Goal: Entertainment & Leisure: Consume media (video, audio)

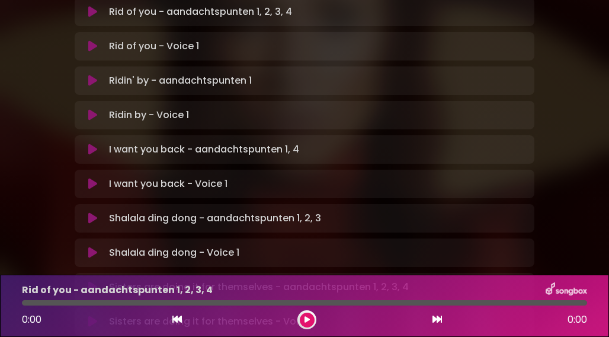
scroll to position [317, 0]
click at [218, 279] on p "Sisters are doing it for themselves - aandachtspunten 1, 2, 3, 4 Loading Track.…" at bounding box center [259, 286] width 300 height 14
click at [94, 280] on icon at bounding box center [92, 286] width 9 height 12
click at [49, 301] on div at bounding box center [305, 302] width 566 height 5
click at [113, 302] on div at bounding box center [305, 302] width 566 height 5
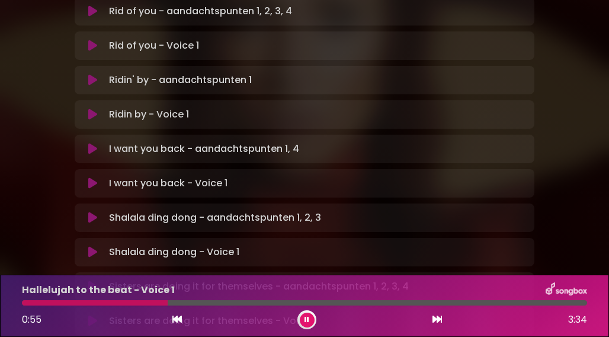
click at [175, 302] on div at bounding box center [305, 302] width 566 height 5
click at [234, 302] on div at bounding box center [305, 302] width 566 height 5
click at [378, 304] on div at bounding box center [305, 302] width 566 height 5
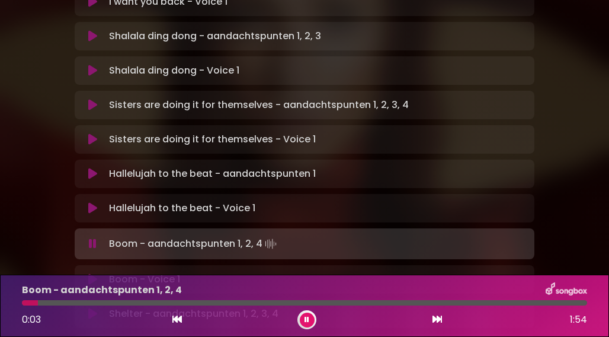
scroll to position [499, 0]
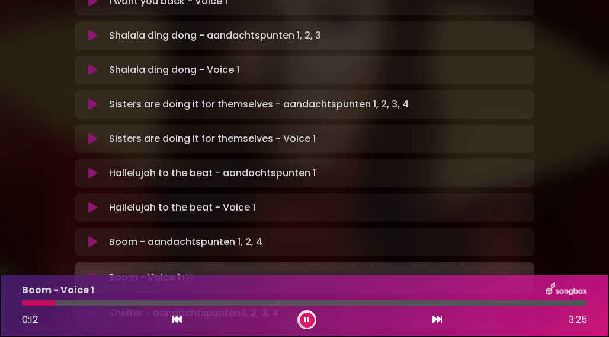
click at [73, 301] on div at bounding box center [305, 302] width 566 height 5
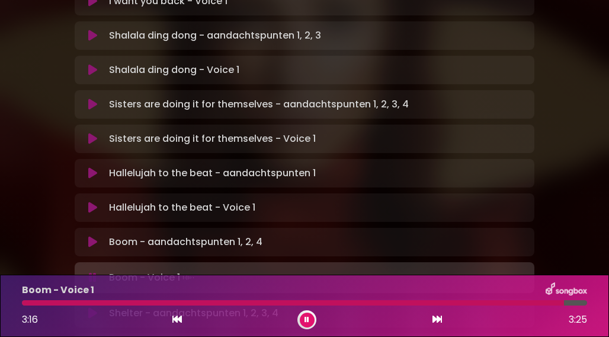
click at [194, 306] on p "Shelter - aandachtspunten 1, 2, 3, 4 Loading Track..." at bounding box center [194, 313] width 170 height 14
click at [95, 307] on icon at bounding box center [92, 313] width 9 height 12
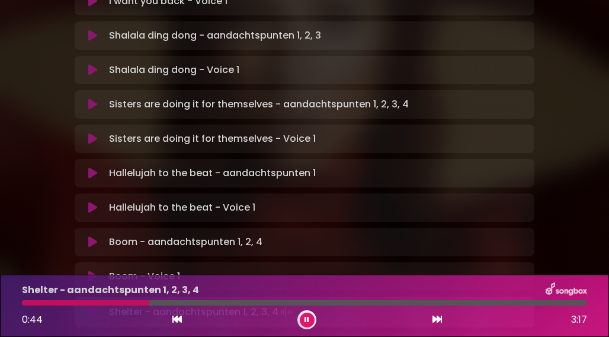
click at [110, 302] on div at bounding box center [85, 302] width 127 height 5
click at [201, 302] on div at bounding box center [122, 302] width 201 height 5
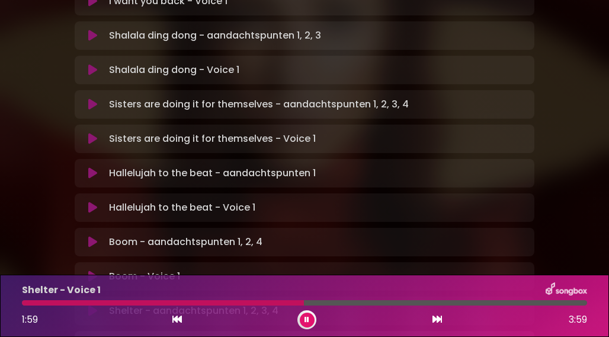
click at [279, 306] on div "Shelter - Voice 1 1:59 3:59" at bounding box center [305, 305] width 580 height 47
click at [285, 304] on div at bounding box center [165, 302] width 286 height 5
click at [275, 304] on div at bounding box center [155, 302] width 267 height 5
click at [478, 302] on div at bounding box center [305, 302] width 566 height 5
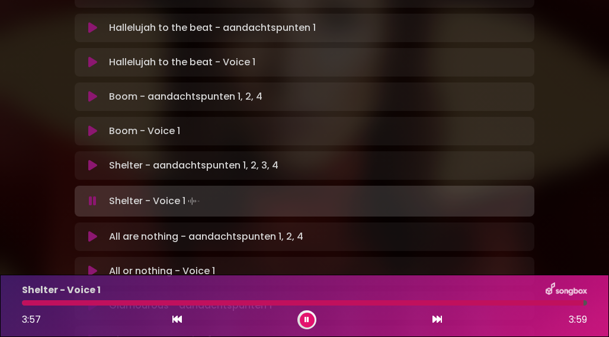
scroll to position [647, 0]
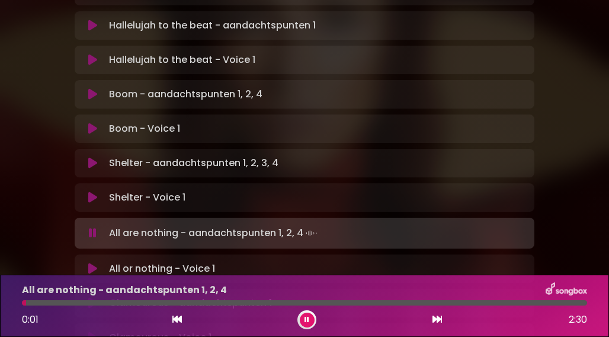
click at [306, 317] on icon at bounding box center [307, 319] width 5 height 7
